Goal: Task Accomplishment & Management: Complete application form

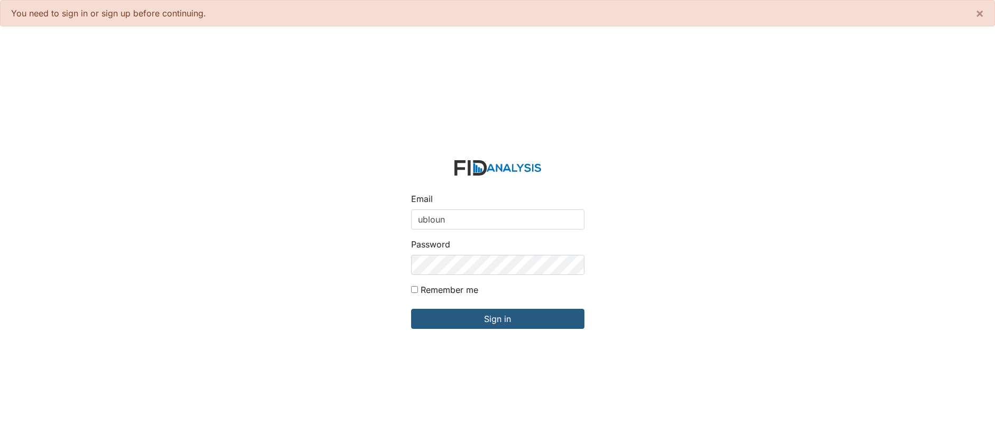
type input "[EMAIL_ADDRESS][DOMAIN_NAME]"
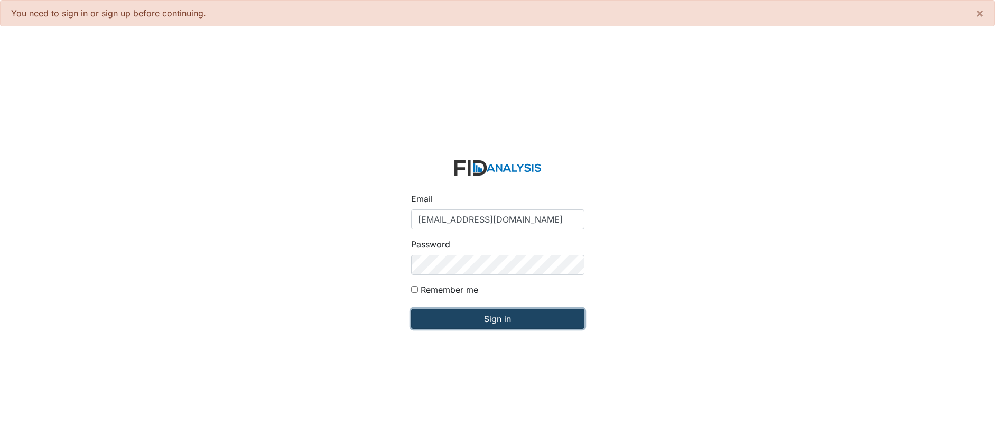
click at [491, 313] on input "Sign in" at bounding box center [497, 319] width 173 height 20
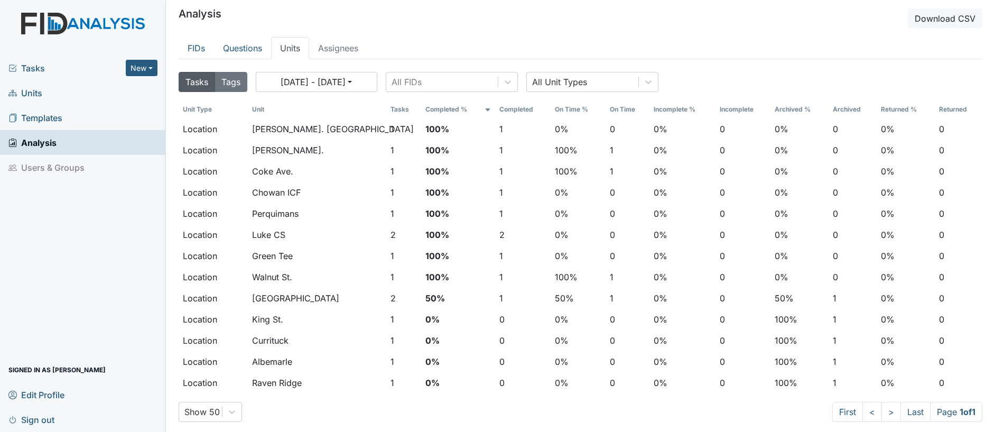
click at [31, 90] on span "Units" at bounding box center [25, 93] width 34 height 16
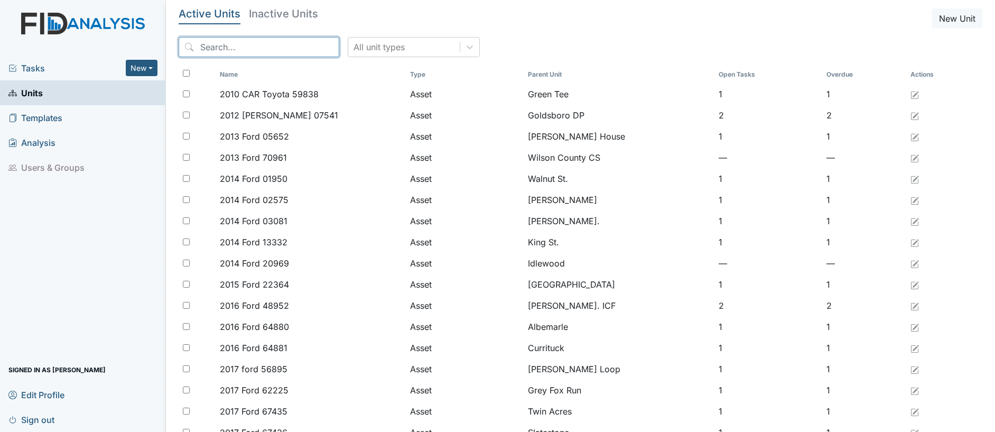
click at [211, 47] on input "search" at bounding box center [259, 47] width 161 height 20
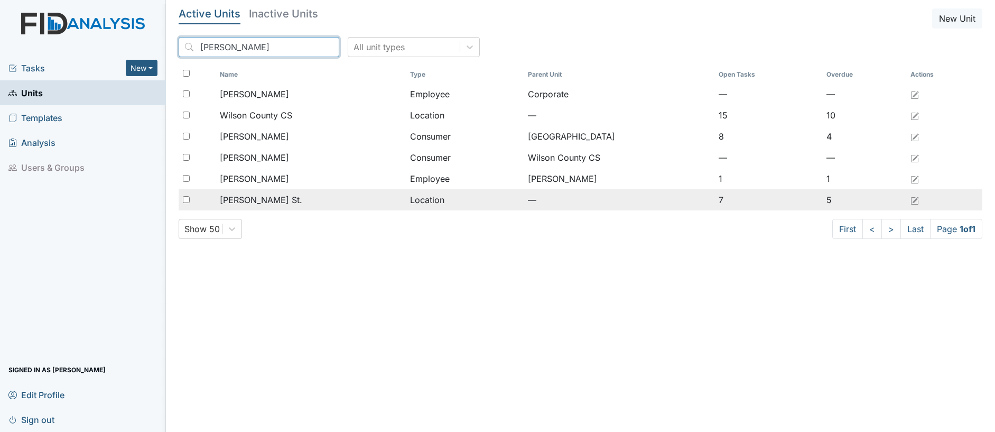
type input "wilson"
click at [247, 200] on span "[PERSON_NAME] St." at bounding box center [261, 199] width 82 height 13
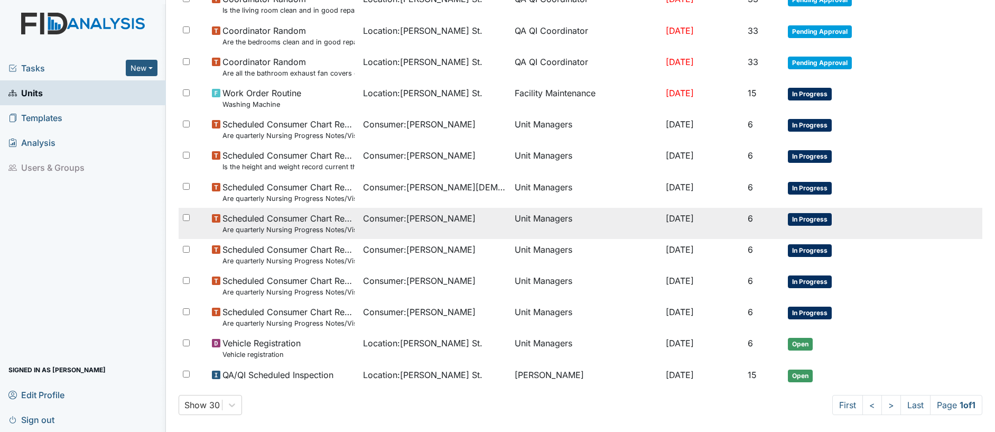
scroll to position [222, 0]
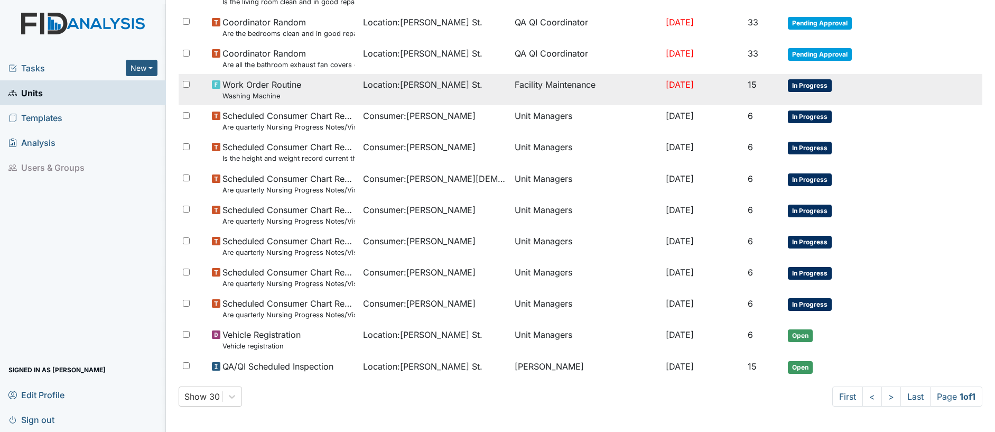
click at [269, 86] on span "Work Order Routine Washing Machine" at bounding box center [262, 89] width 79 height 23
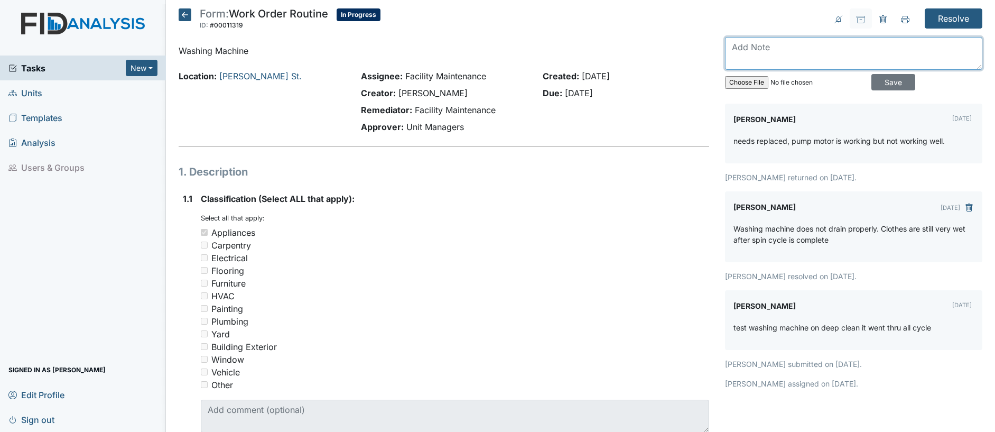
click at [733, 45] on textarea at bounding box center [853, 53] width 257 height 33
drag, startPoint x: 895, startPoint y: 43, endPoint x: 918, endPoint y: 60, distance: 28.7
click at [918, 60] on textarea "New washing machine has been installed. Drain hose had to be replaced due to wa…" at bounding box center [853, 53] width 257 height 33
type textarea "New washing machine has been installed."
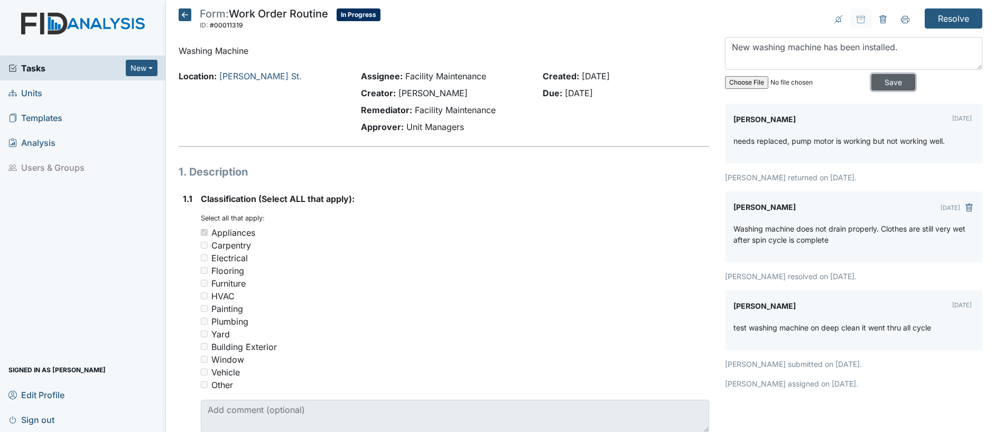
click at [884, 82] on input "Save" at bounding box center [894, 82] width 44 height 16
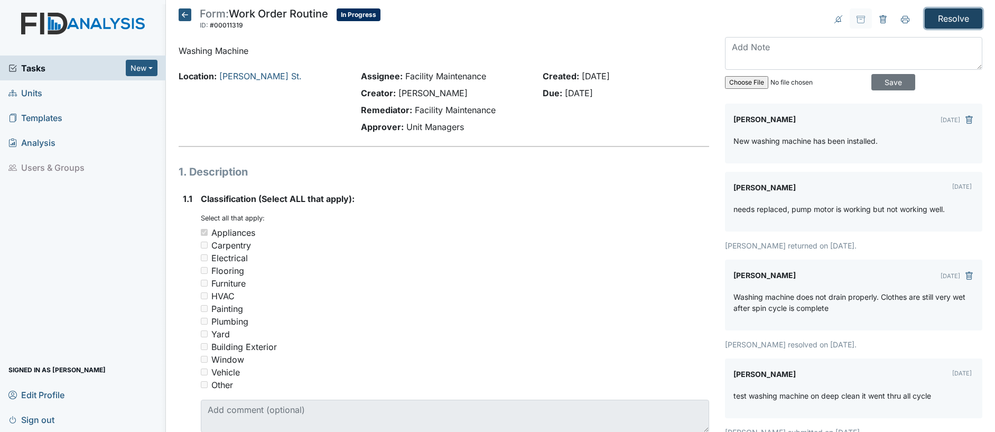
click at [940, 14] on input "Resolve" at bounding box center [954, 18] width 58 height 20
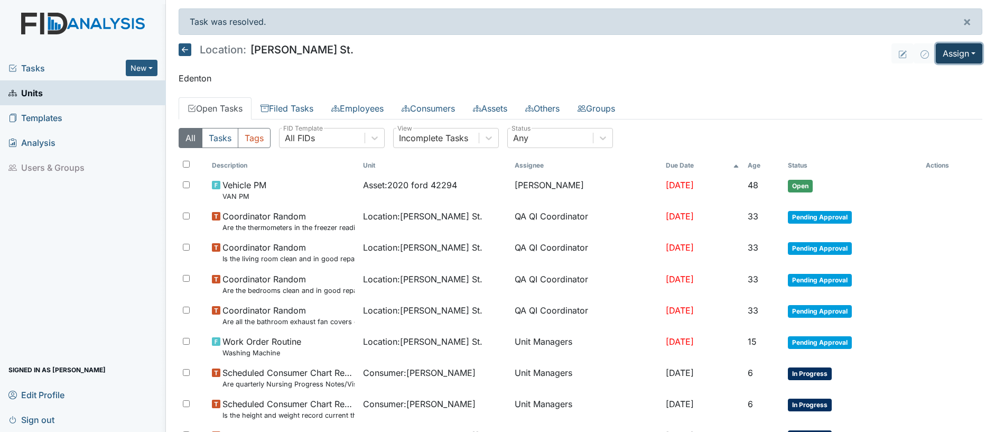
click at [961, 55] on button "Assign" at bounding box center [959, 53] width 47 height 20
click at [910, 93] on link "Assign Inspection" at bounding box center [933, 94] width 95 height 17
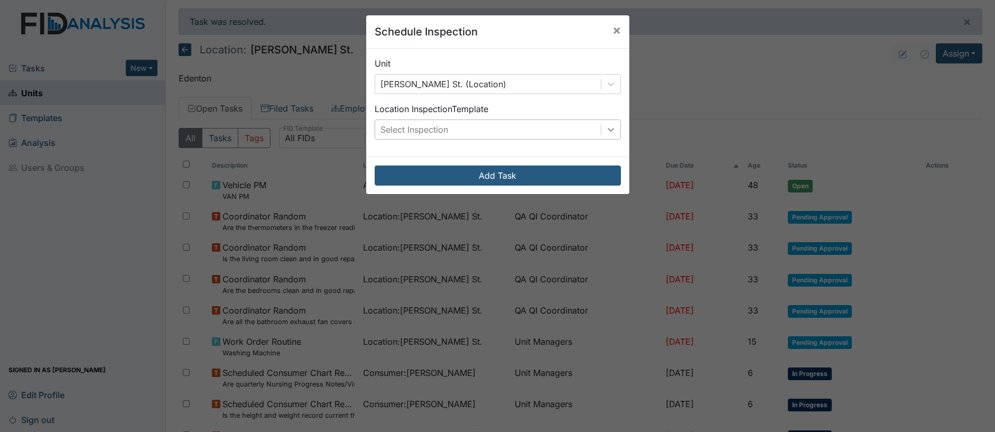
click at [606, 132] on icon at bounding box center [611, 129] width 11 height 11
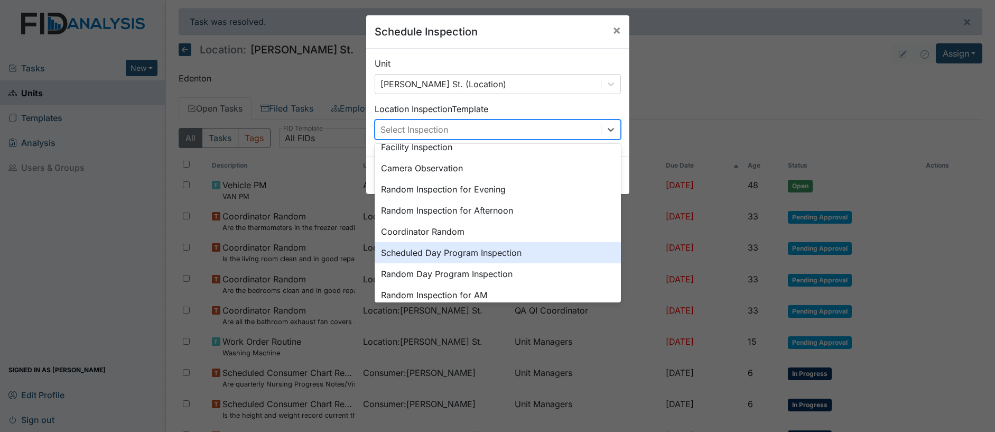
scroll to position [66, 0]
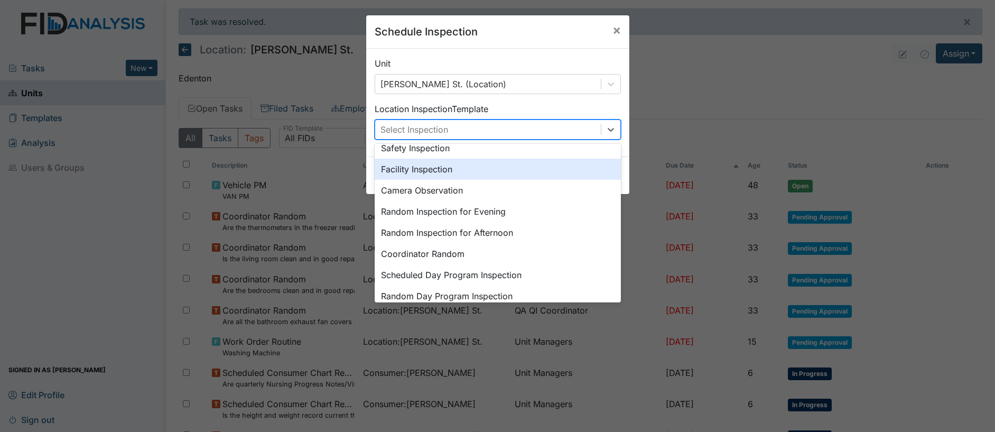
click at [419, 169] on div "Facility Inspection" at bounding box center [498, 169] width 246 height 21
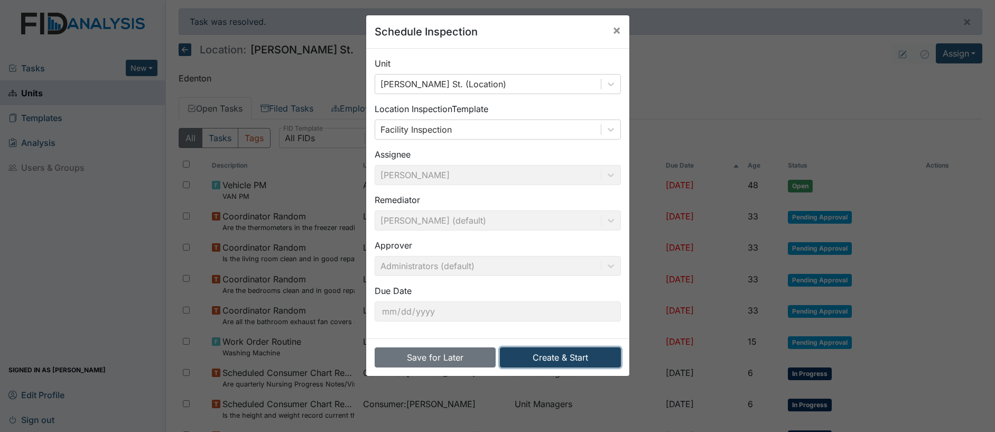
click at [559, 357] on button "Create & Start" at bounding box center [560, 357] width 121 height 20
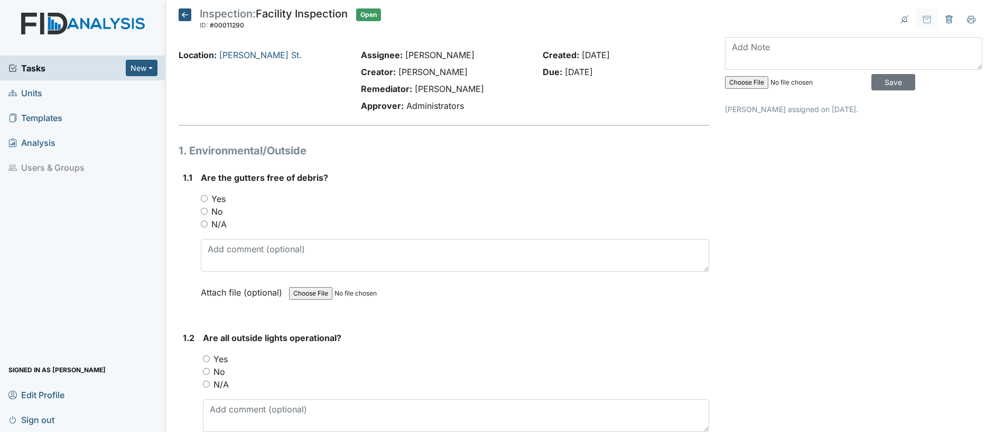
click at [202, 199] on input "Yes" at bounding box center [204, 198] width 7 height 7
radio input "true"
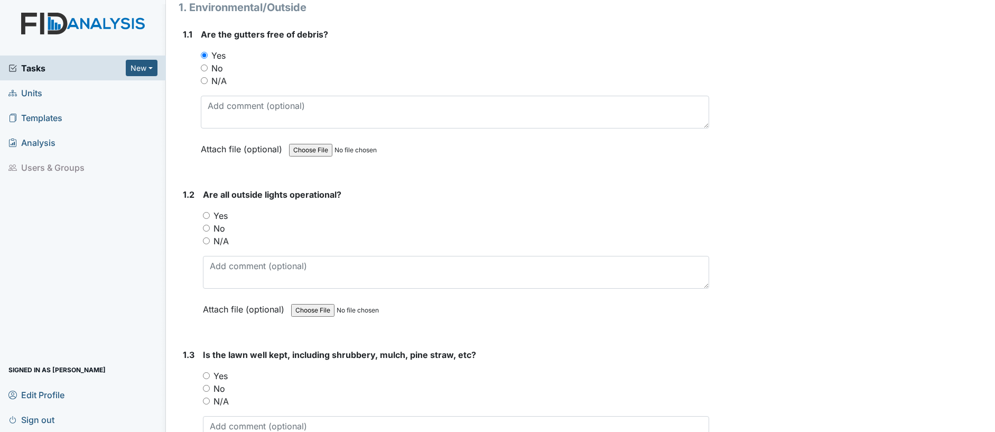
scroll to position [198, 0]
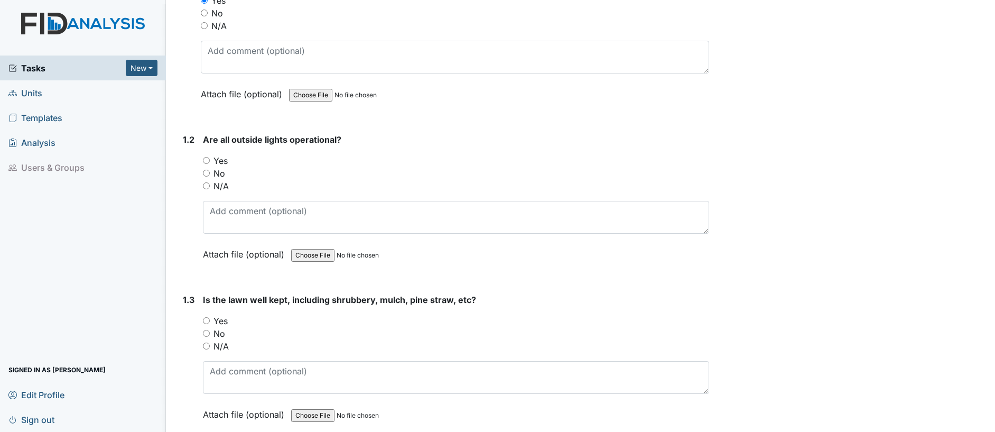
click at [207, 160] on input "Yes" at bounding box center [206, 160] width 7 height 7
radio input "true"
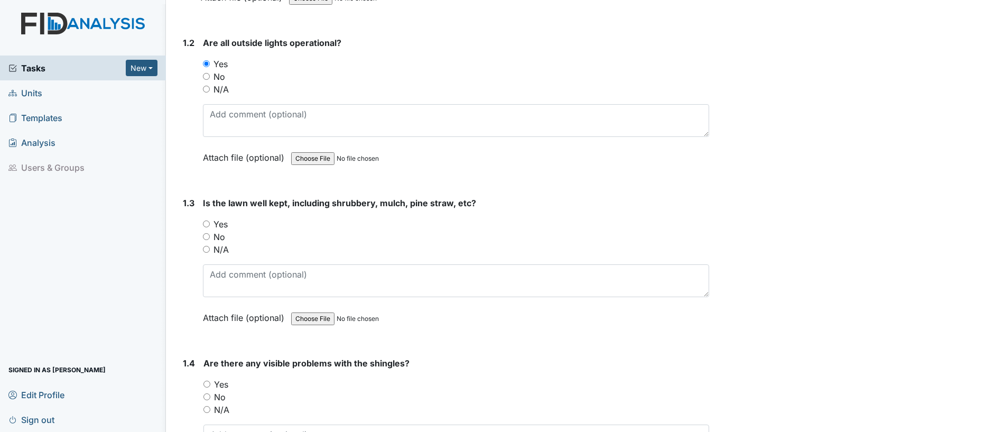
scroll to position [330, 0]
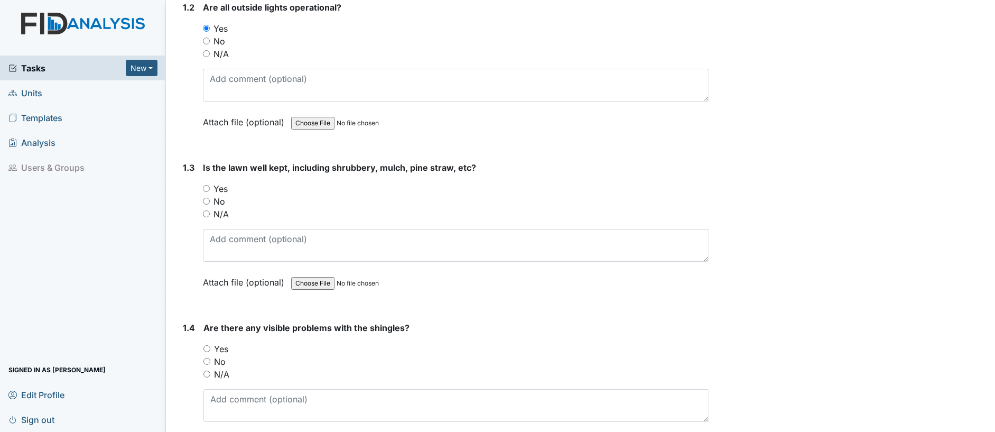
click at [208, 201] on input "No" at bounding box center [206, 201] width 7 height 7
radio input "true"
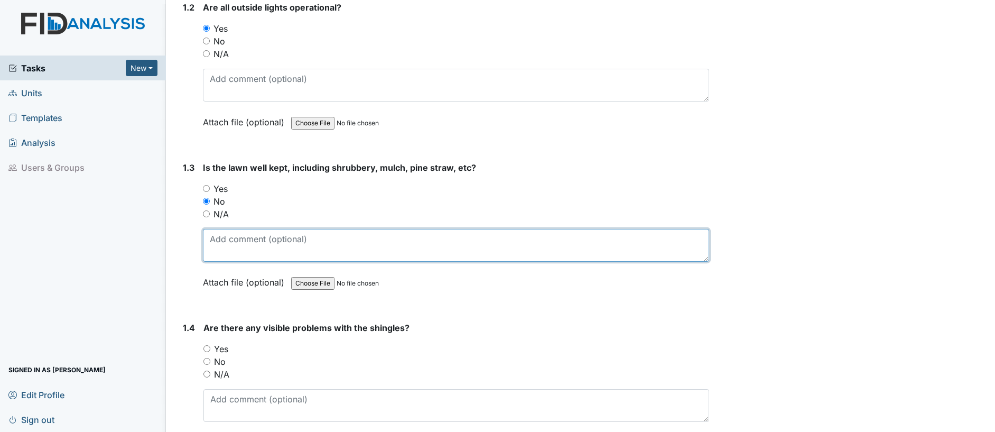
click at [227, 239] on textarea at bounding box center [456, 245] width 506 height 33
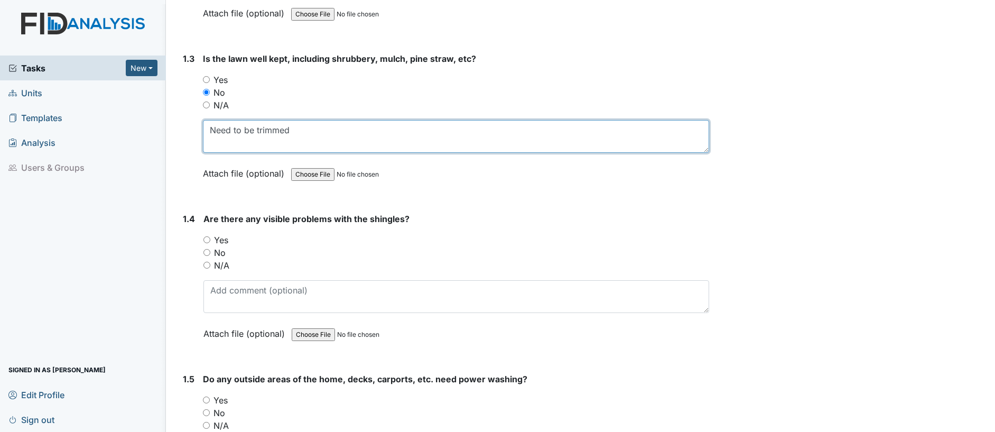
scroll to position [463, 0]
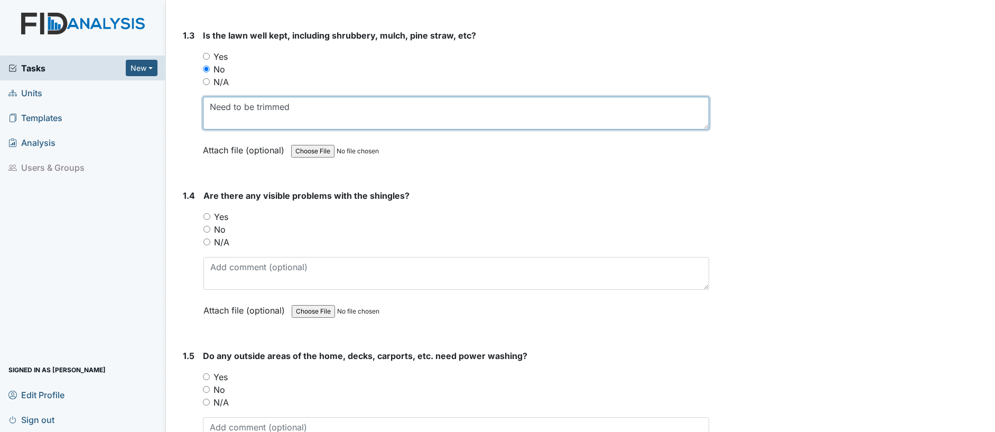
type textarea "Need to be trimmed"
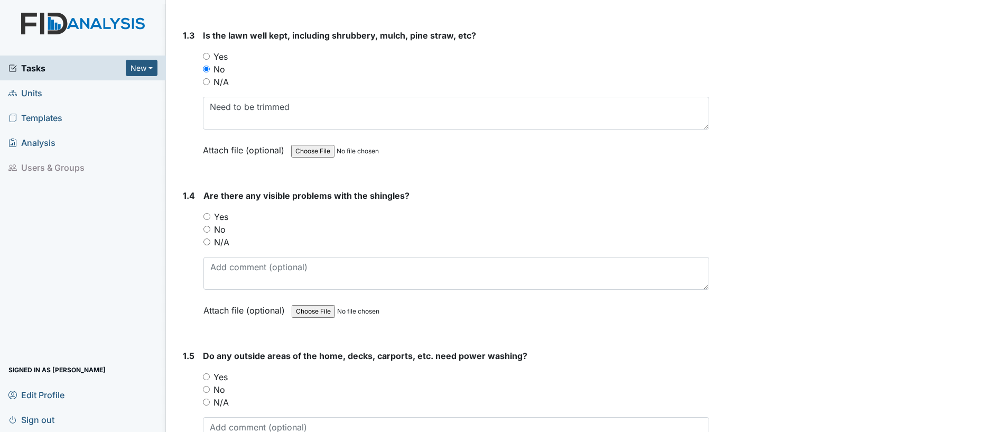
click at [207, 231] on input "No" at bounding box center [207, 229] width 7 height 7
radio input "true"
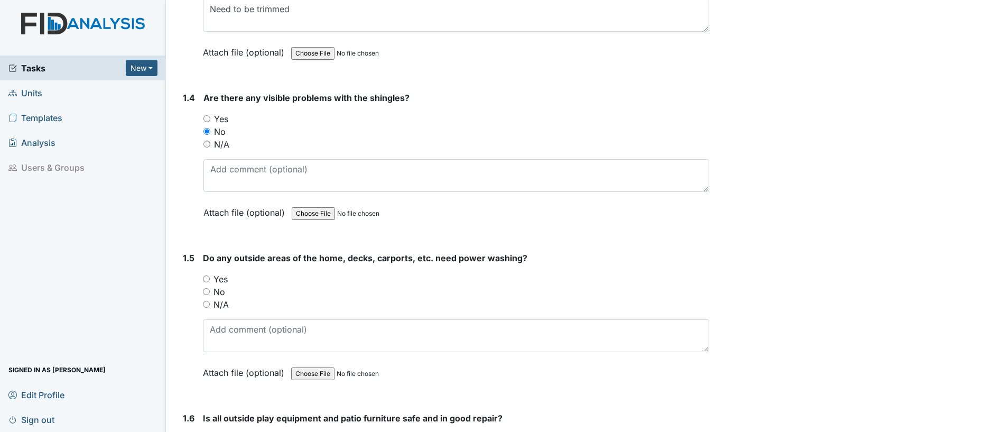
scroll to position [595, 0]
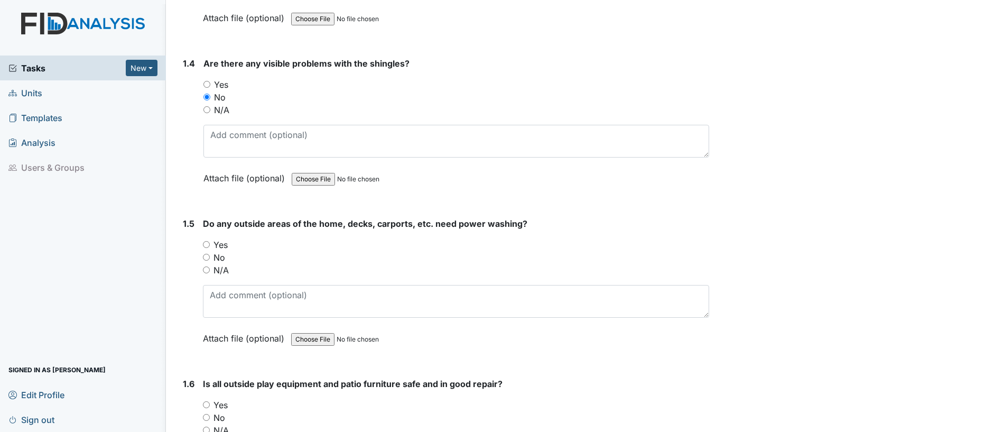
click at [204, 257] on input "No" at bounding box center [206, 257] width 7 height 7
radio input "true"
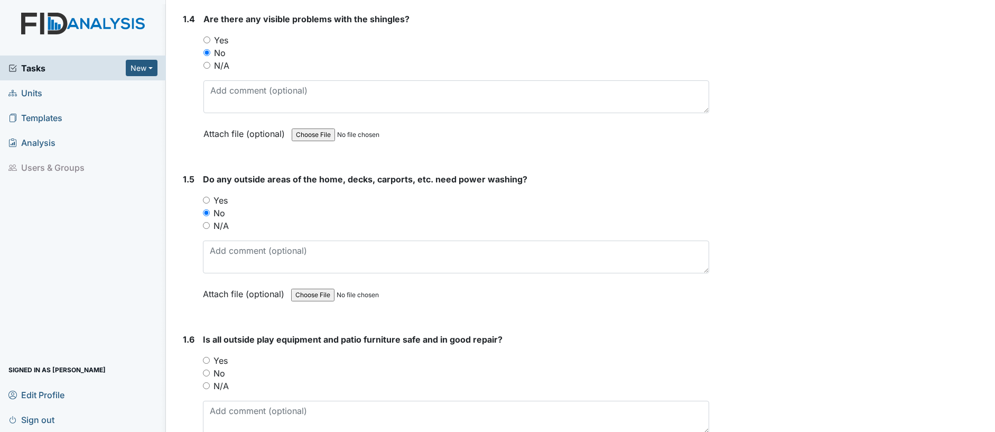
scroll to position [727, 0]
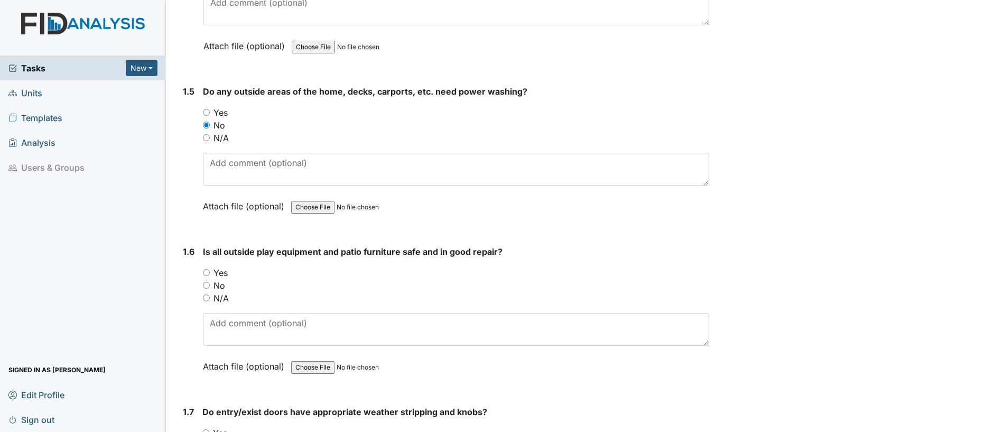
click at [209, 271] on input "Yes" at bounding box center [206, 272] width 7 height 7
radio input "true"
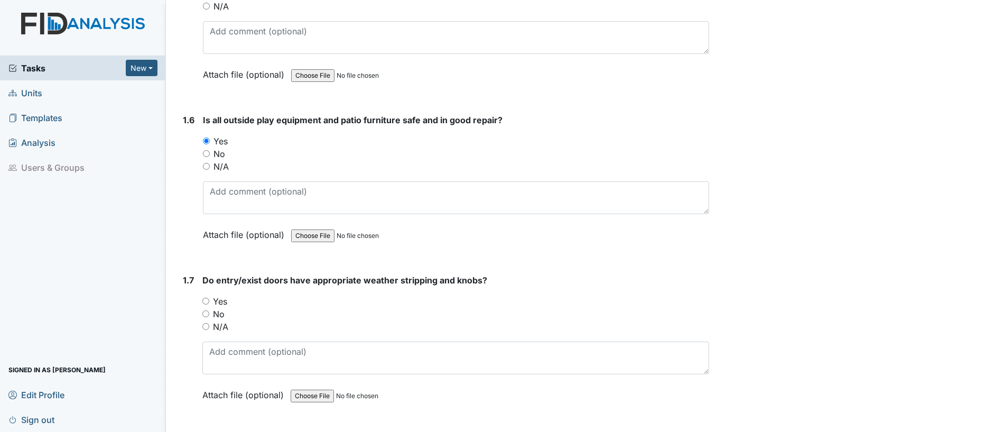
scroll to position [859, 0]
click at [207, 300] on input "Yes" at bounding box center [205, 300] width 7 height 7
radio input "true"
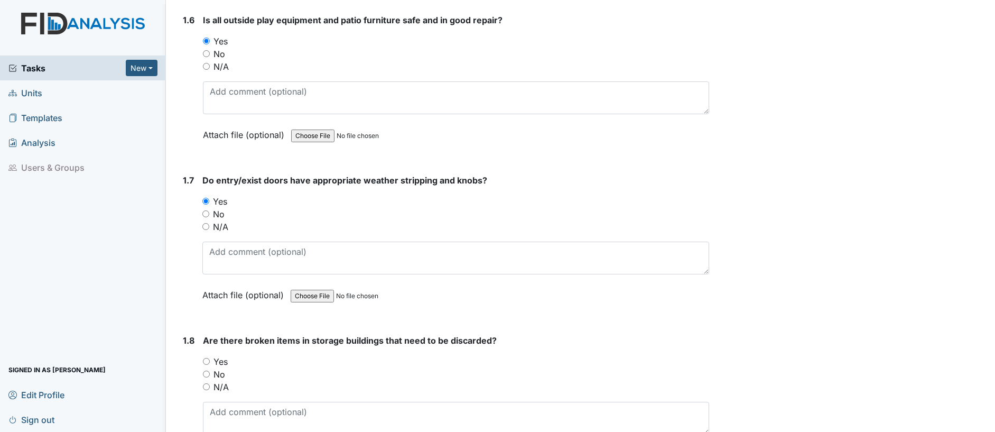
scroll to position [1057, 0]
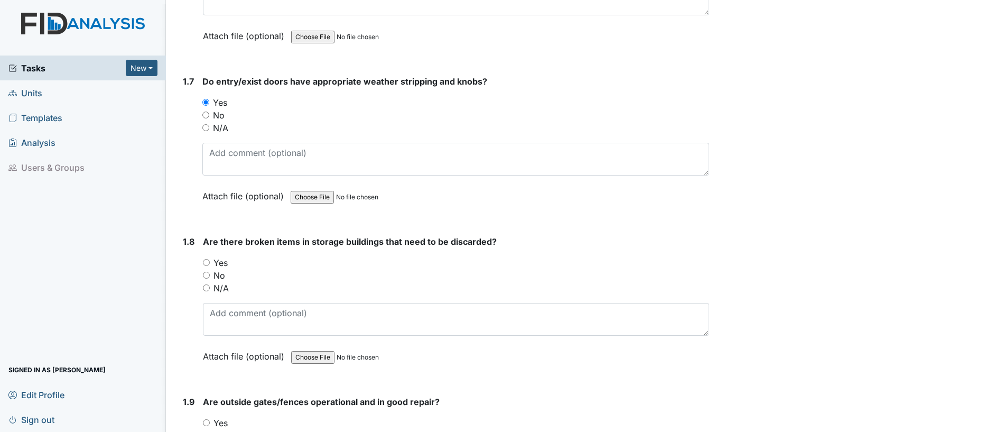
click at [206, 276] on input "No" at bounding box center [206, 275] width 7 height 7
radio input "true"
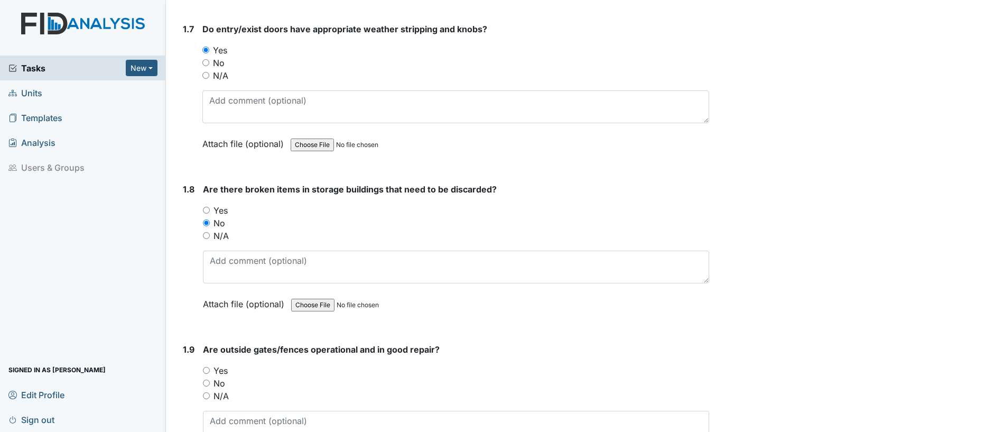
scroll to position [1189, 0]
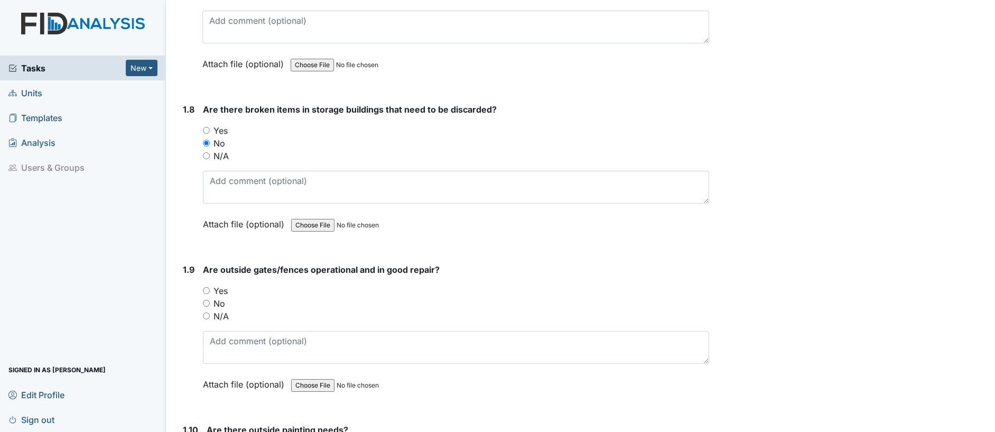
click at [204, 292] on input "Yes" at bounding box center [206, 290] width 7 height 7
radio input "true"
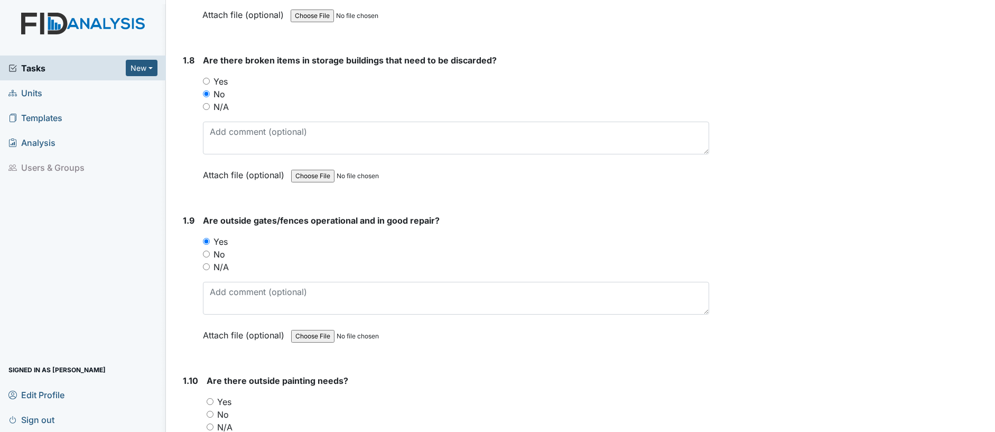
scroll to position [1322, 0]
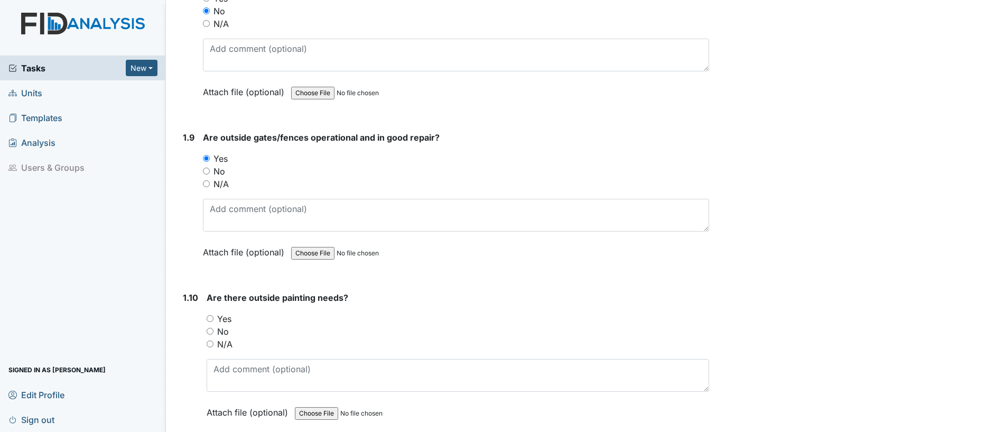
click at [212, 331] on input "No" at bounding box center [210, 331] width 7 height 7
radio input "true"
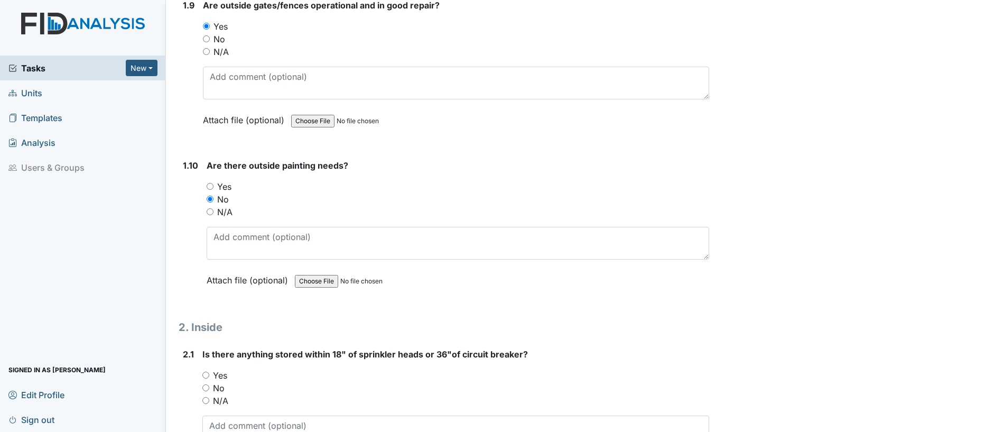
scroll to position [1520, 0]
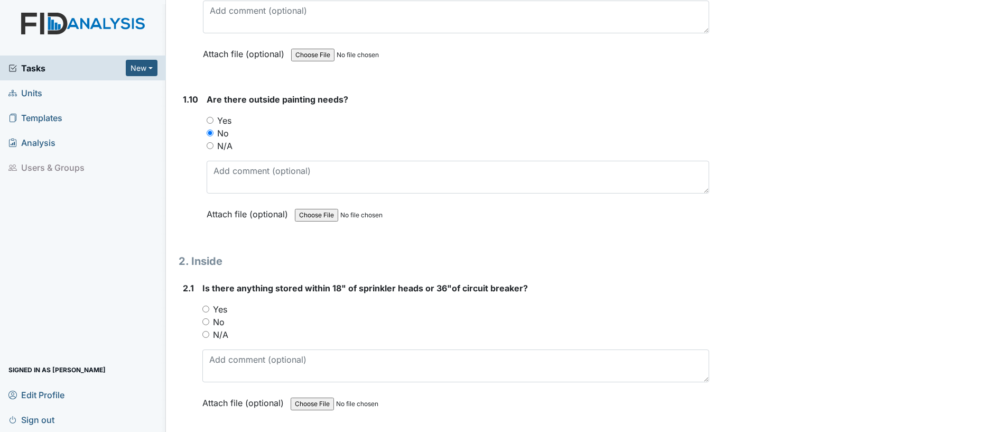
click at [204, 322] on input "No" at bounding box center [205, 321] width 7 height 7
radio input "true"
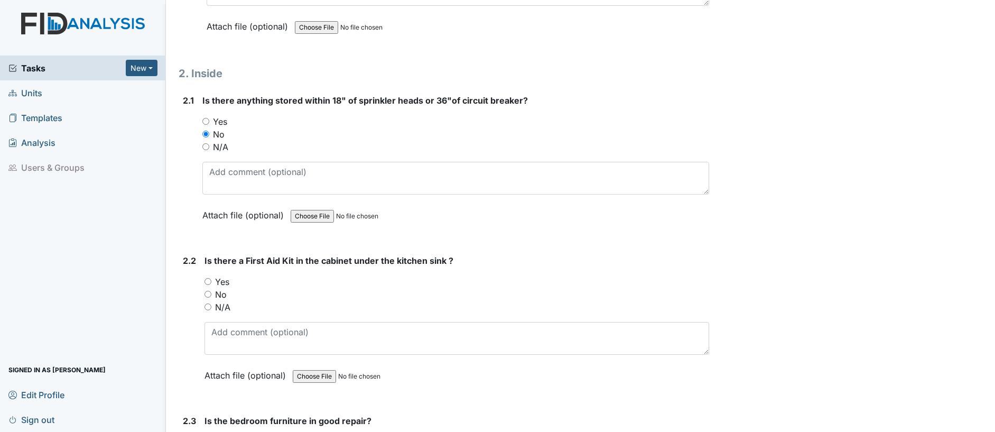
scroll to position [1718, 0]
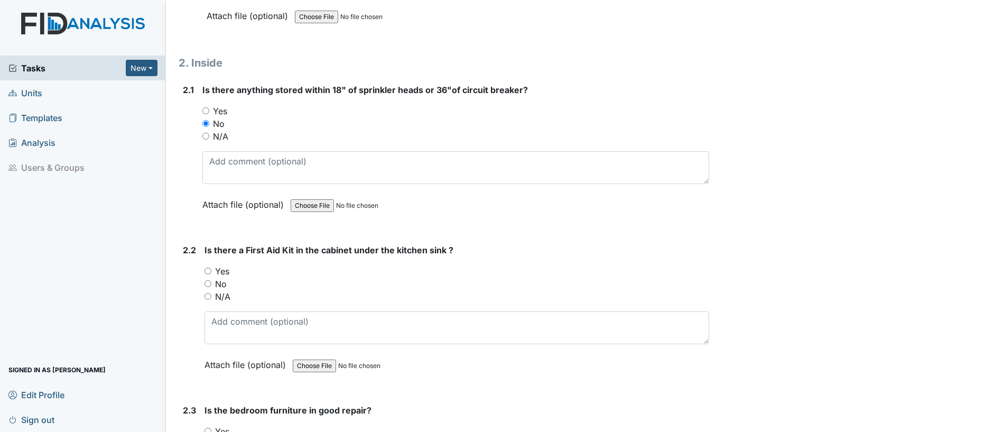
click at [207, 272] on input "Yes" at bounding box center [208, 270] width 7 height 7
radio input "true"
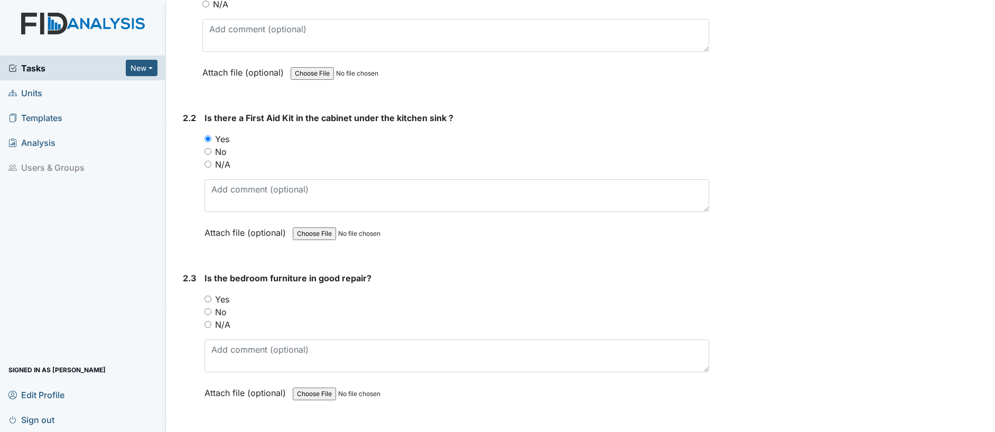
scroll to position [1916, 0]
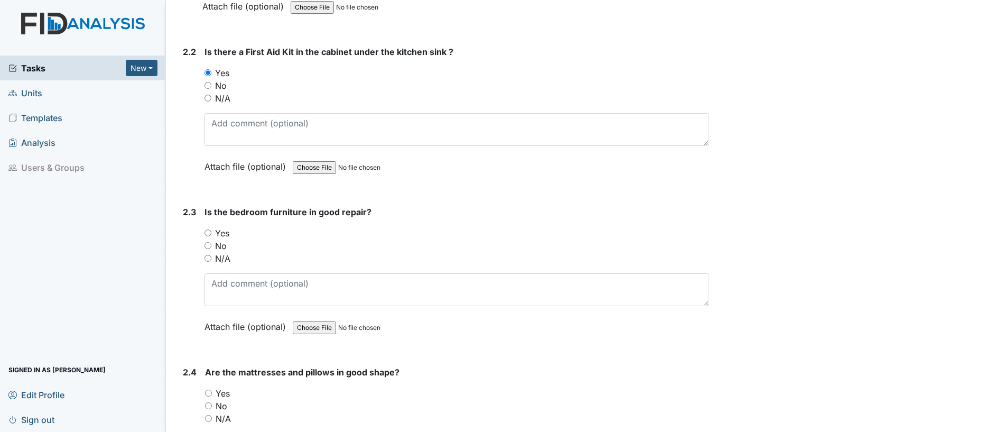
click at [206, 232] on input "Yes" at bounding box center [208, 232] width 7 height 7
radio input "true"
click at [208, 259] on input "N/A" at bounding box center [208, 258] width 7 height 7
radio input "true"
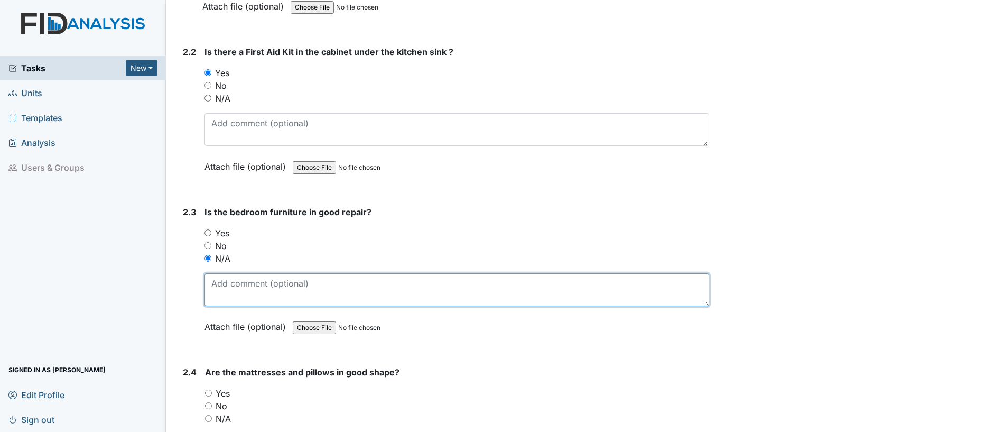
click at [217, 287] on textarea at bounding box center [457, 289] width 505 height 33
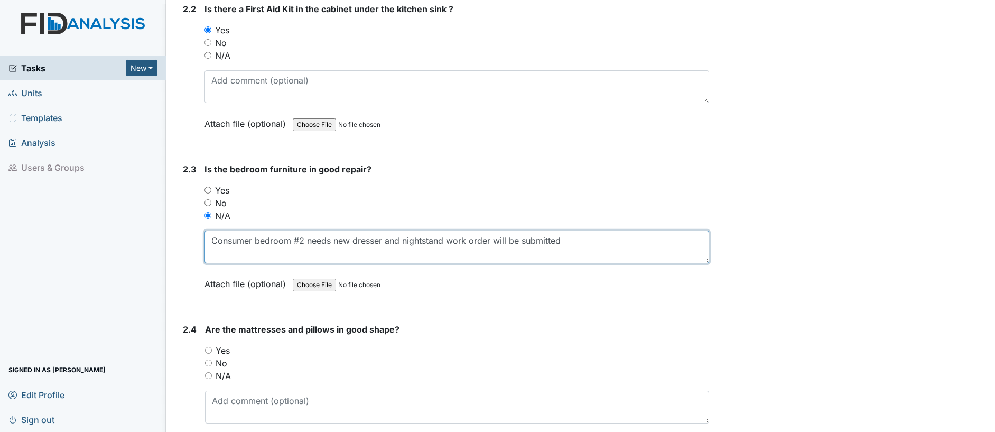
scroll to position [1982, 0]
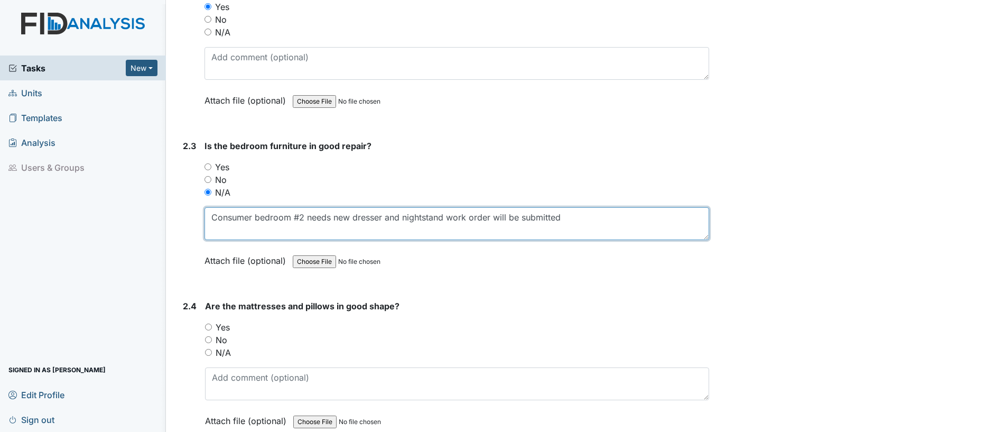
type textarea "Consumer bedroom #2 needs new dresser and nightstand work order will be submitt…"
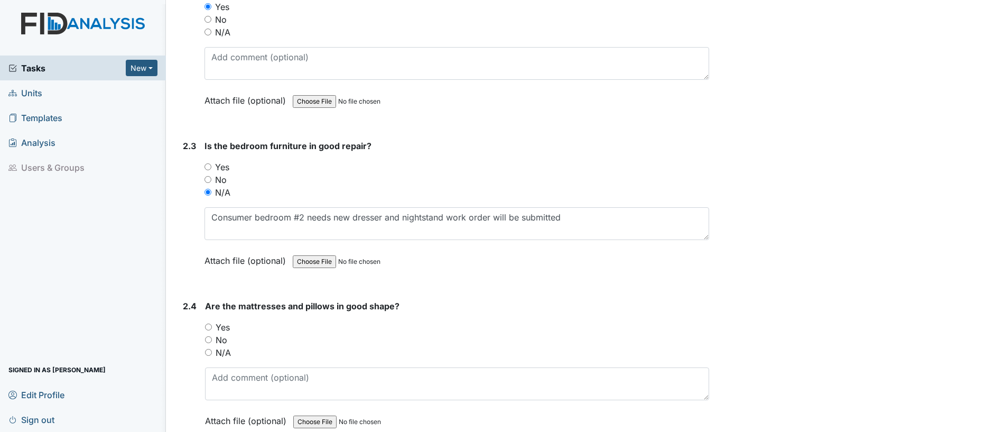
click at [208, 327] on input "Yes" at bounding box center [208, 327] width 7 height 7
radio input "true"
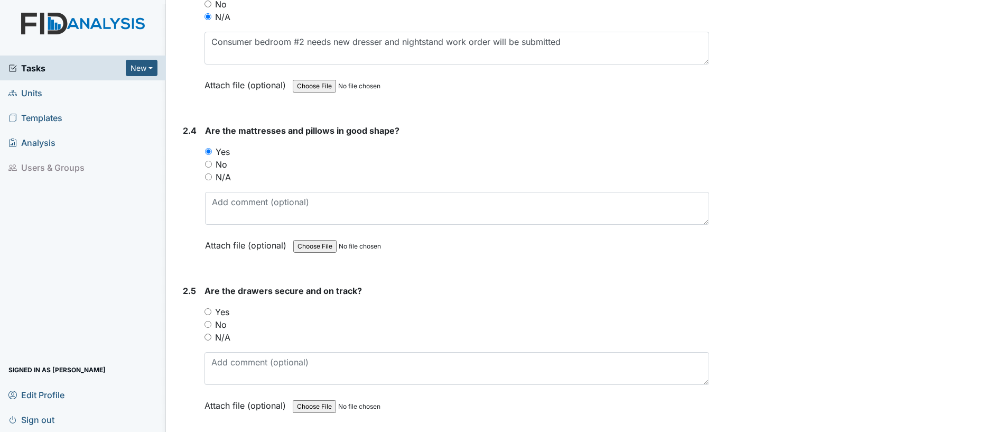
scroll to position [2181, 0]
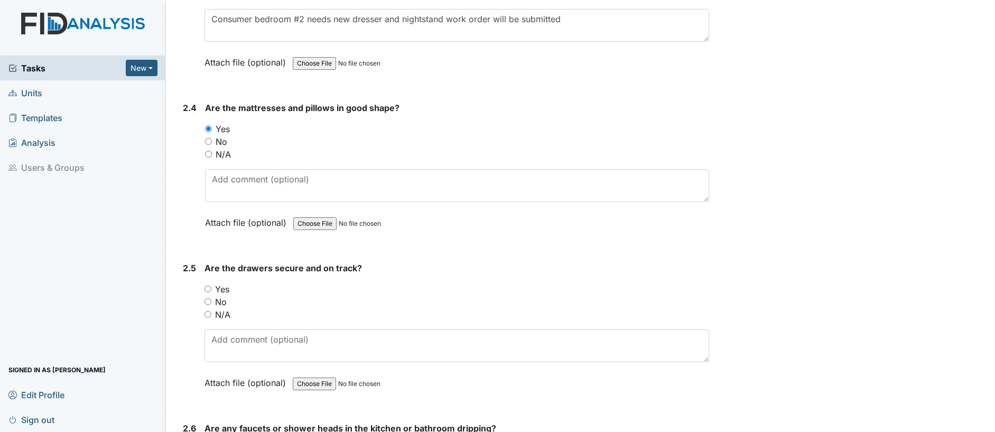
click at [207, 284] on div "Yes" at bounding box center [457, 289] width 505 height 13
click at [210, 290] on input "Yes" at bounding box center [208, 288] width 7 height 7
radio input "true"
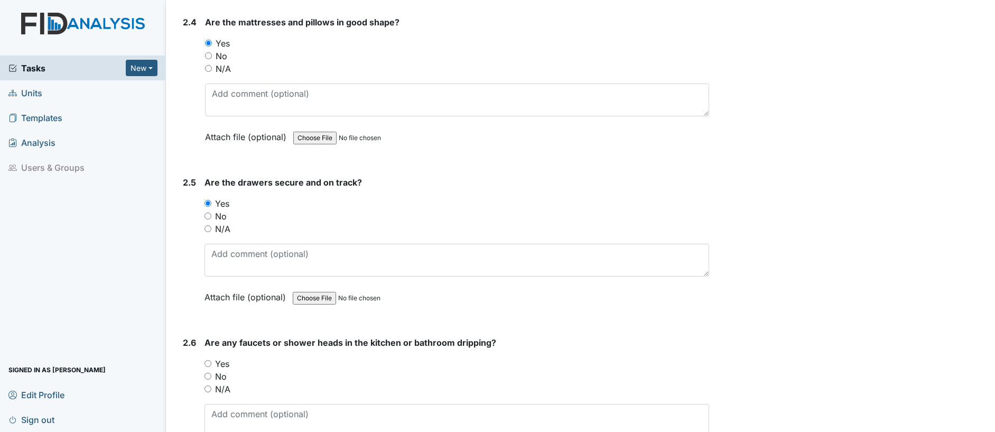
scroll to position [2313, 0]
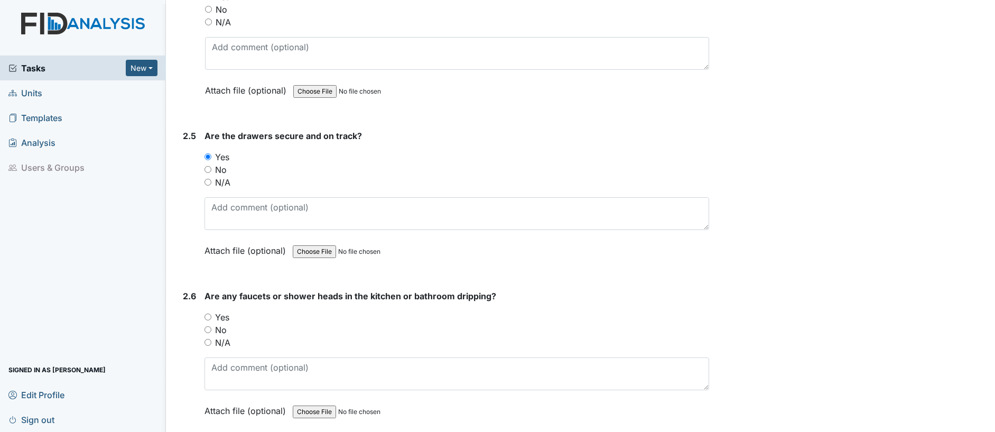
click at [208, 328] on input "No" at bounding box center [208, 329] width 7 height 7
radio input "true"
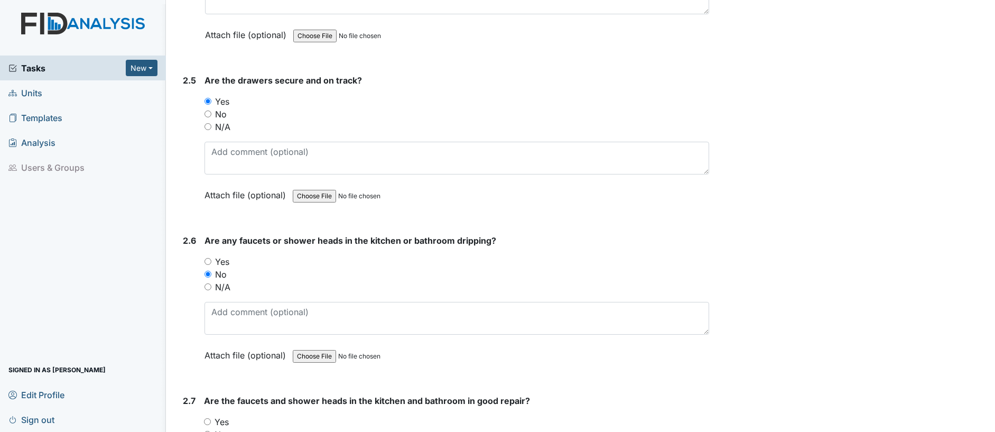
scroll to position [2511, 0]
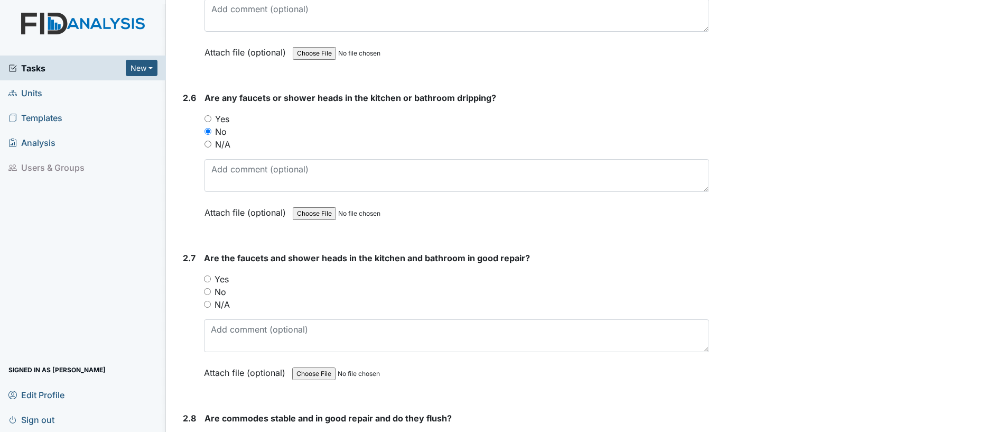
click at [209, 280] on input "Yes" at bounding box center [207, 278] width 7 height 7
radio input "true"
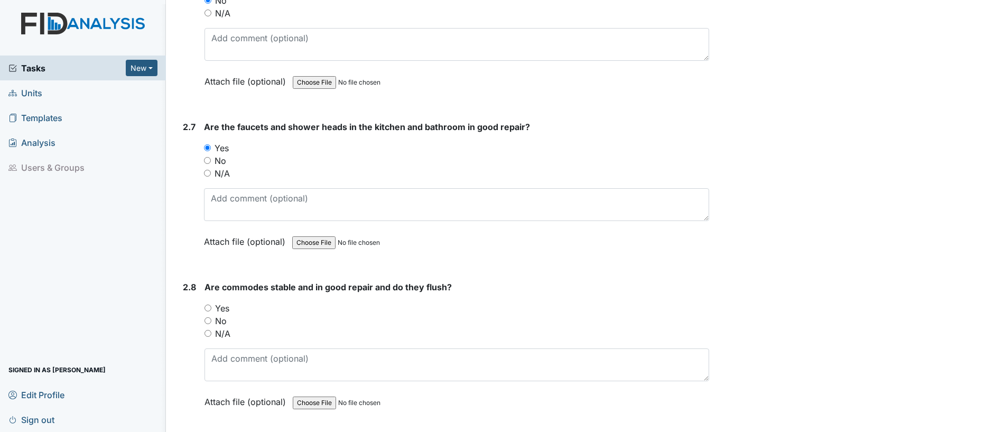
scroll to position [2643, 0]
click at [209, 306] on input "Yes" at bounding box center [208, 306] width 7 height 7
radio input "true"
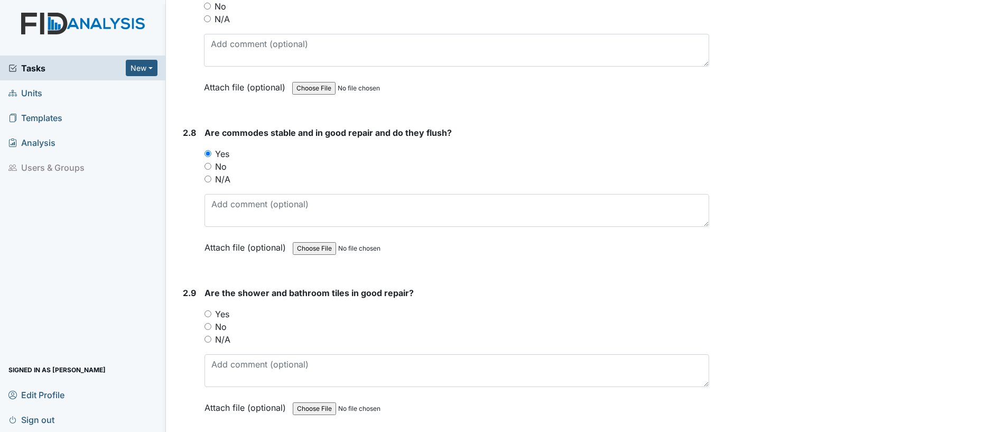
scroll to position [2841, 0]
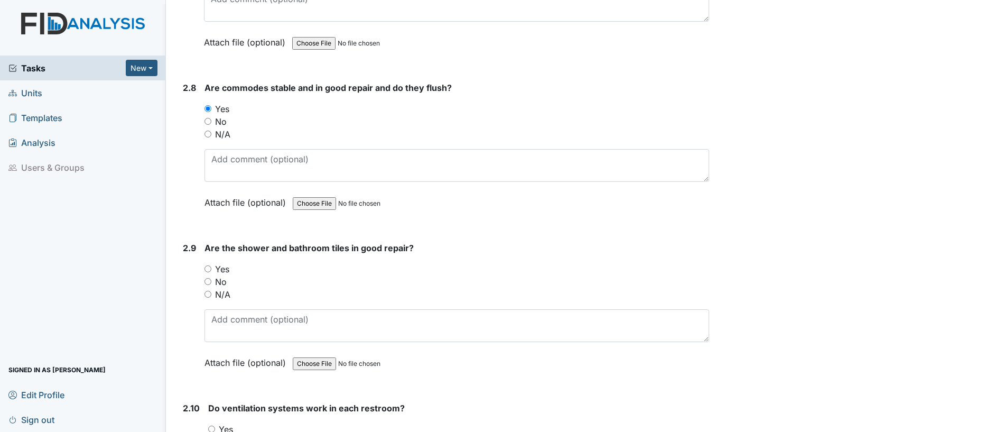
click at [210, 270] on input "Yes" at bounding box center [208, 268] width 7 height 7
radio input "true"
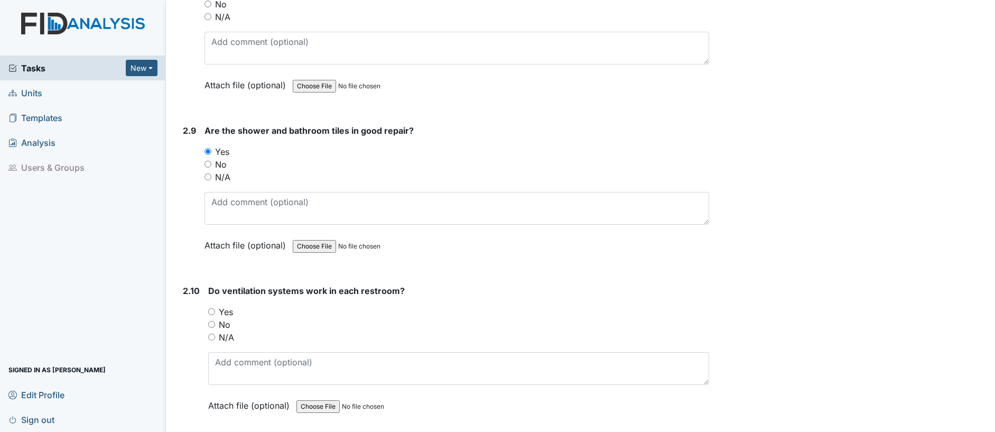
scroll to position [2973, 0]
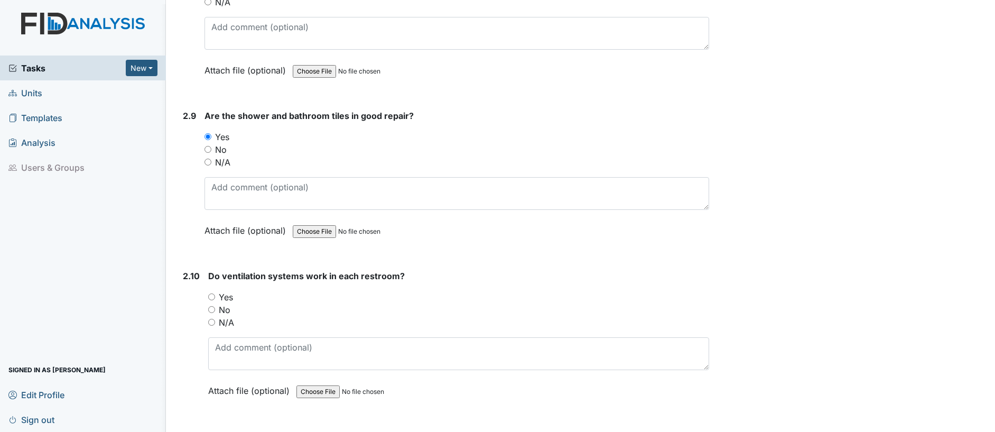
click at [215, 297] on div "Yes" at bounding box center [458, 297] width 501 height 13
click at [213, 297] on input "Yes" at bounding box center [211, 296] width 7 height 7
radio input "true"
